Goal: Check status: Check status

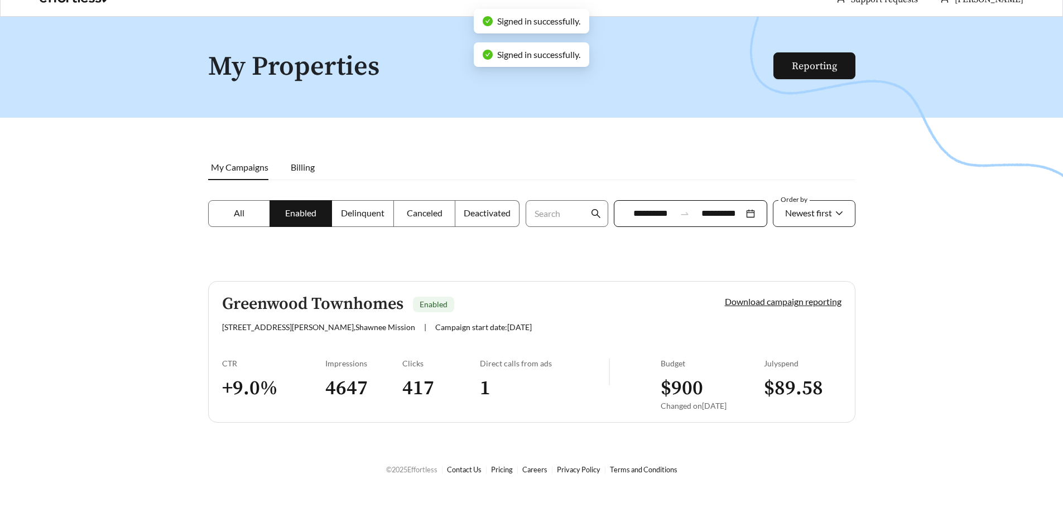
scroll to position [36, 0]
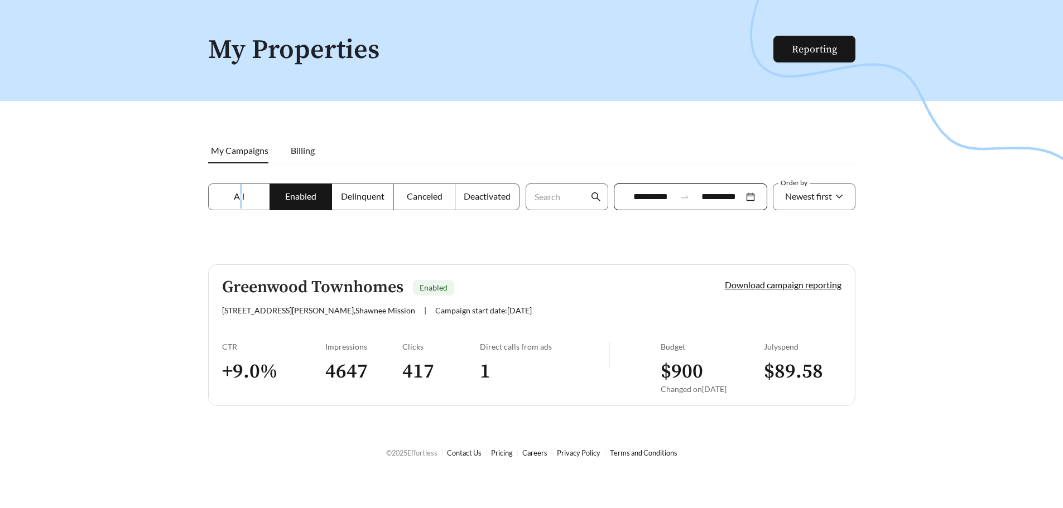
click at [241, 202] on label "All" at bounding box center [239, 197] width 62 height 27
click at [247, 207] on label "All" at bounding box center [239, 197] width 62 height 27
click at [313, 201] on span "Enabled" at bounding box center [300, 196] width 31 height 11
click at [341, 299] on div "Greenwood Townhomes Enabled [STREET_ADDRESS][PERSON_NAME] Mission | Campaign st…" at bounding box center [454, 296] width 465 height 37
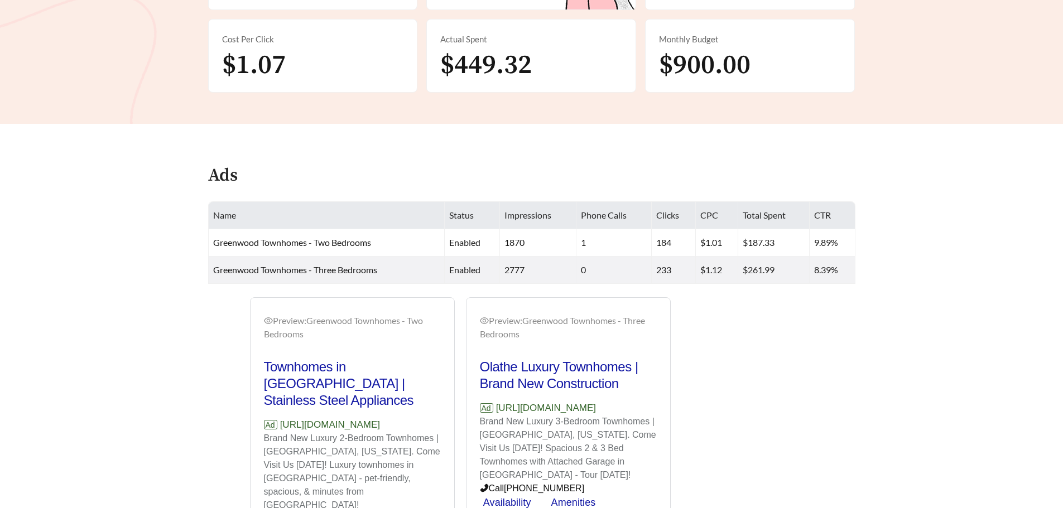
scroll to position [335, 0]
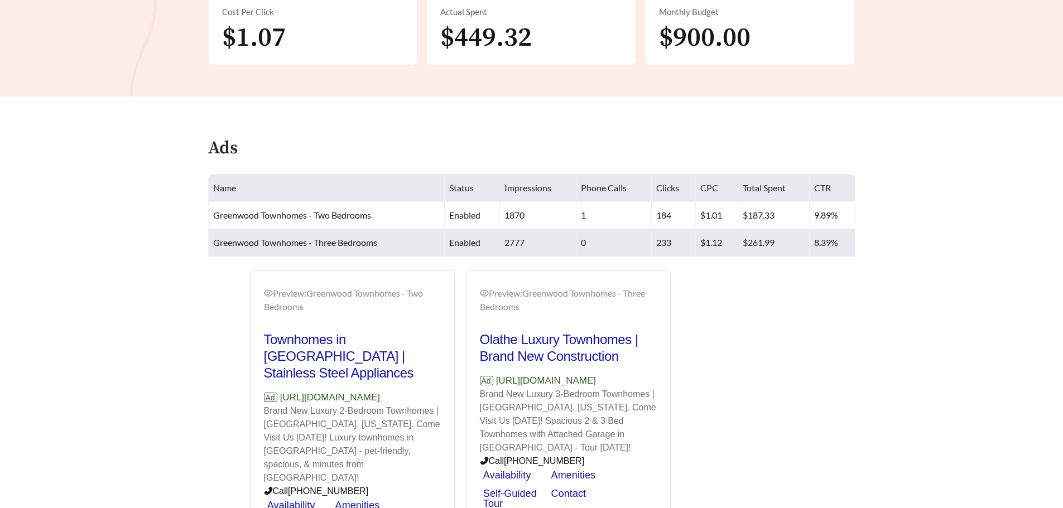
click at [797, 234] on td "$261.99" at bounding box center [773, 242] width 71 height 27
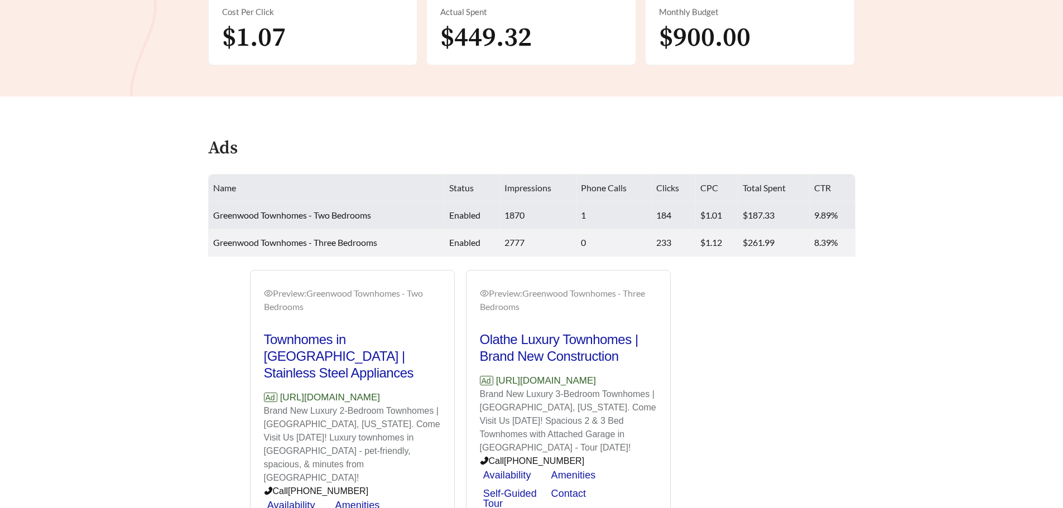
click at [790, 224] on td "$187.33" at bounding box center [773, 215] width 71 height 27
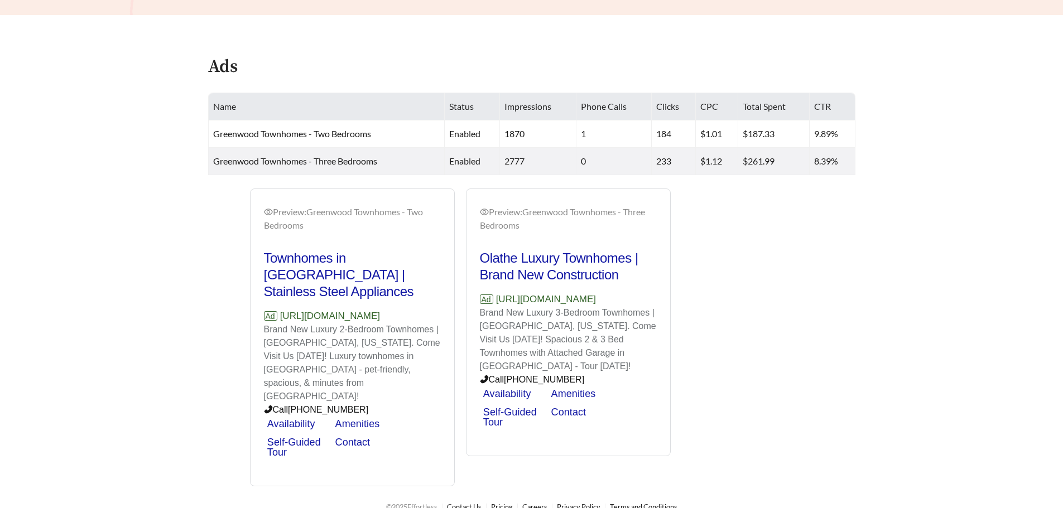
scroll to position [419, 0]
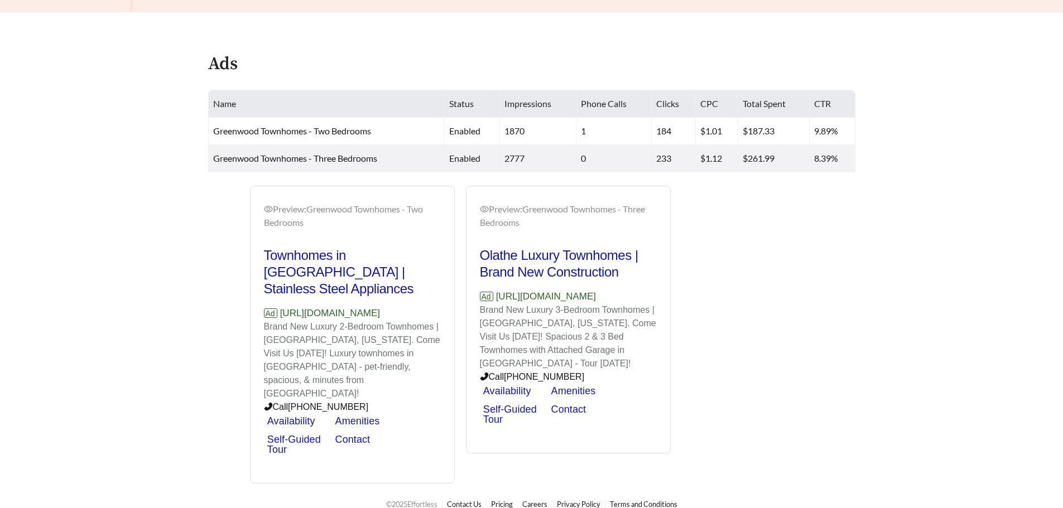
click at [315, 269] on div "Preview: Greenwood Townhomes - Two Bedrooms Townhomes in [GEOGRAPHIC_DATA] | St…" at bounding box center [460, 335] width 432 height 298
click at [499, 273] on h2 "Olathe Luxury Townhomes | Brand New Construction" at bounding box center [568, 263] width 177 height 33
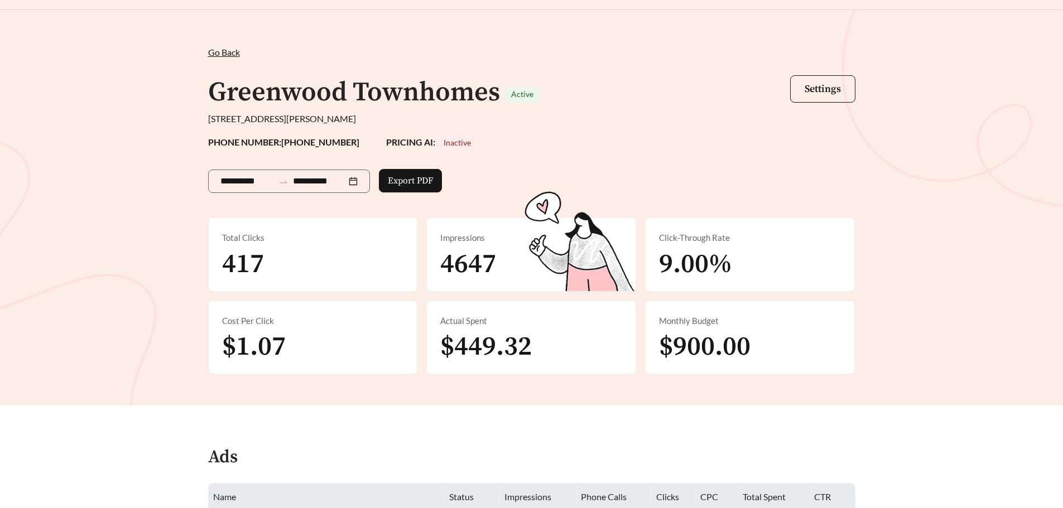
scroll to position [0, 0]
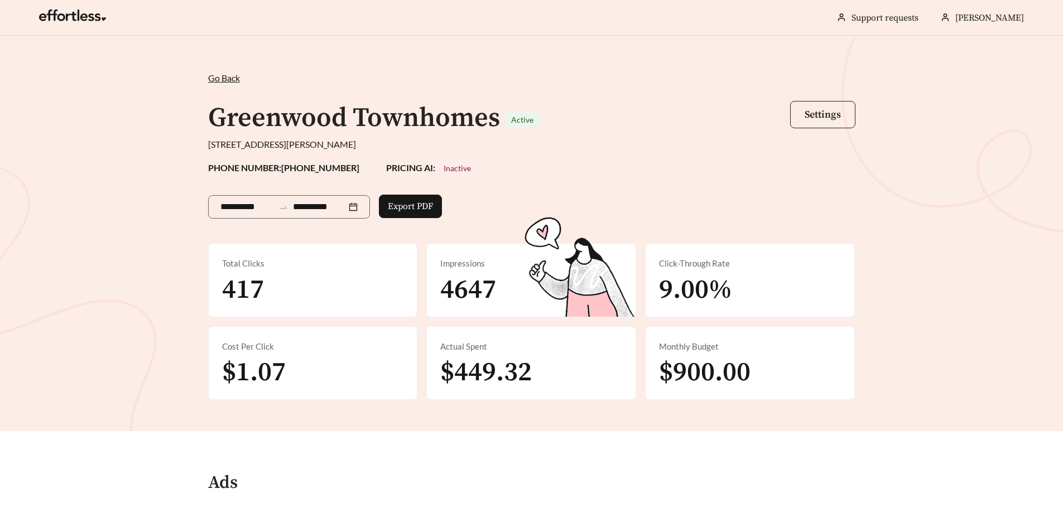
click at [814, 128] on button "Settings" at bounding box center [822, 114] width 65 height 27
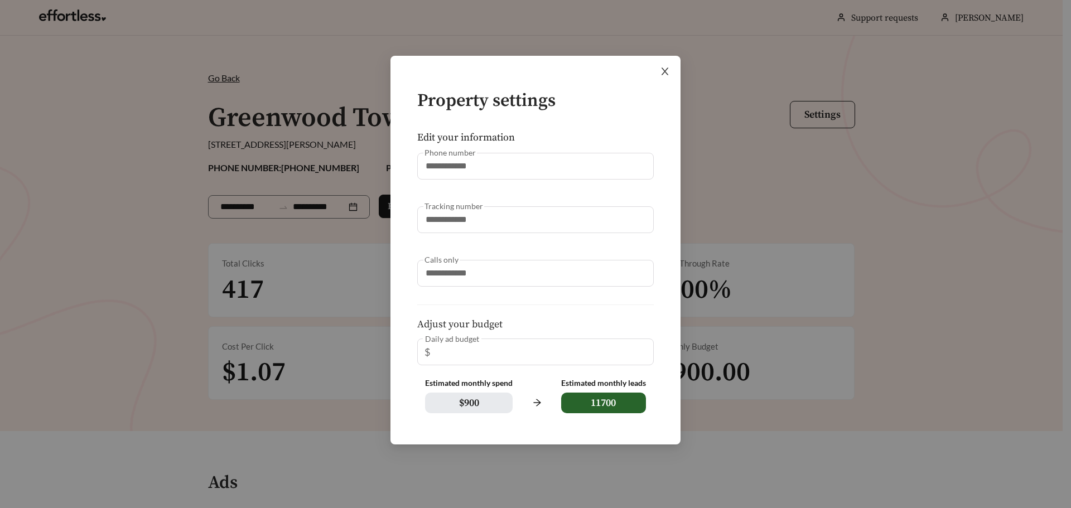
click at [672, 69] on span "Close" at bounding box center [664, 71] width 31 height 31
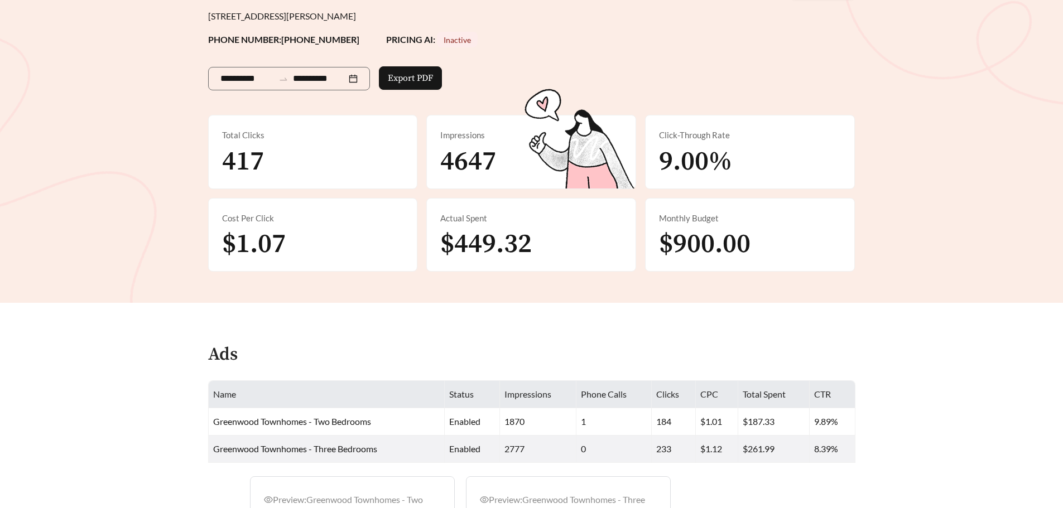
scroll to position [56, 0]
